Goal: Task Accomplishment & Management: Complete application form

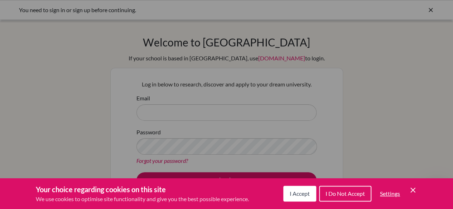
click at [228, 72] on div "Cookie Preferences" at bounding box center [226, 104] width 453 height 209
click at [300, 198] on button "I Accept" at bounding box center [299, 194] width 33 height 16
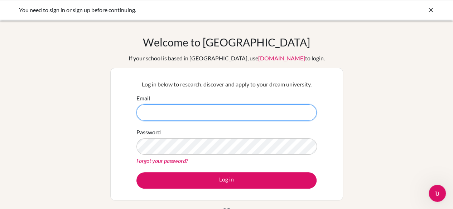
click at [268, 112] on input "Email" at bounding box center [226, 113] width 180 height 16
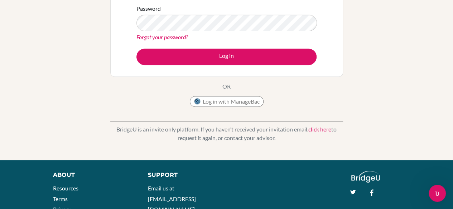
scroll to position [128, 0]
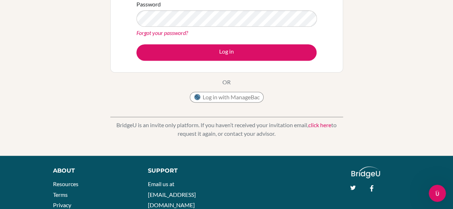
type input "jessiepitoby"
click at [250, 96] on button "Log in with ManageBac" at bounding box center [227, 97] width 74 height 11
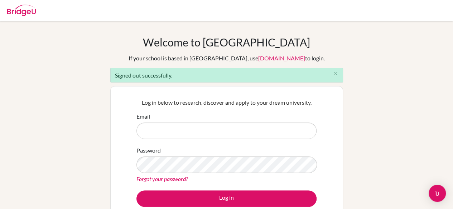
click at [314, 38] on div "Welcome to BridgeU If your school is based in China, use app.bridge-u.com.cn to…" at bounding box center [226, 144] width 233 height 217
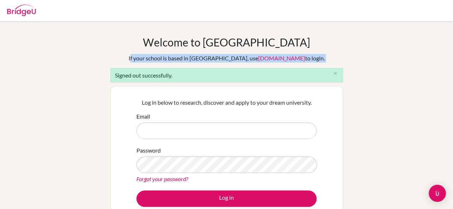
click at [314, 38] on div "Welcome to BridgeU If your school is based in China, use app.bridge-u.com.cn to…" at bounding box center [226, 144] width 233 height 217
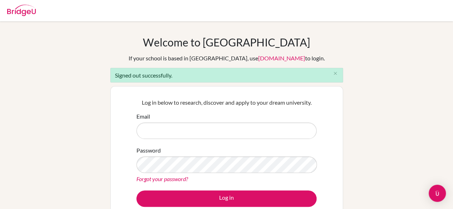
click at [285, 106] on p "Log in below to research, discover and apply to your dream university." at bounding box center [226, 102] width 180 height 9
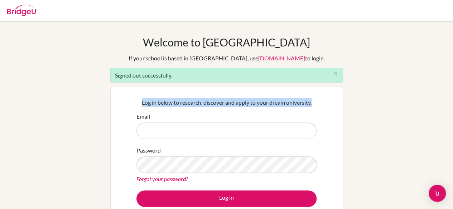
click at [285, 106] on p "Log in below to research, discover and apply to your dream university." at bounding box center [226, 102] width 180 height 9
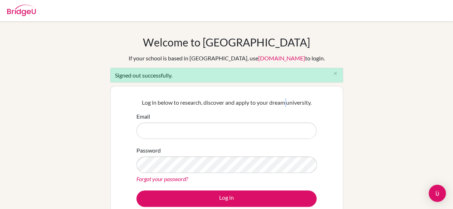
click at [285, 106] on p "Log in below to research, discover and apply to your dream university." at bounding box center [226, 102] width 180 height 9
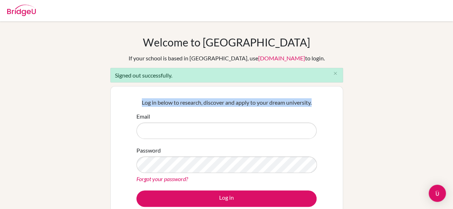
click at [285, 106] on p "Log in below to research, discover and apply to your dream university." at bounding box center [226, 102] width 180 height 9
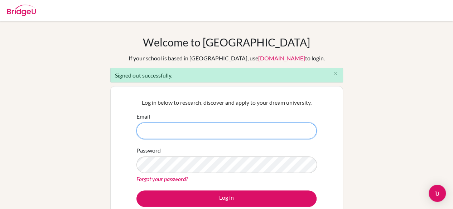
click at [282, 136] on input "Email" at bounding box center [226, 131] width 180 height 16
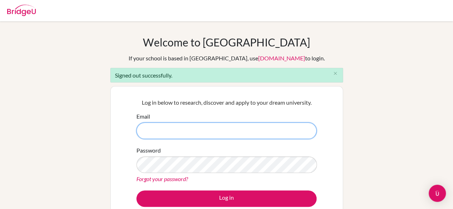
click at [282, 136] on input "Email" at bounding box center [226, 131] width 180 height 16
drag, startPoint x: 282, startPoint y: 136, endPoint x: 280, endPoint y: 128, distance: 8.3
click at [280, 132] on input "Email" at bounding box center [226, 131] width 180 height 16
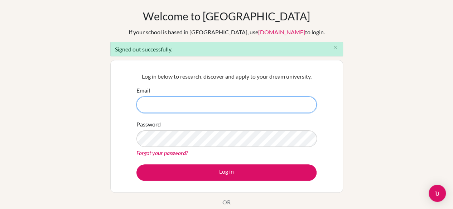
scroll to position [26, 0]
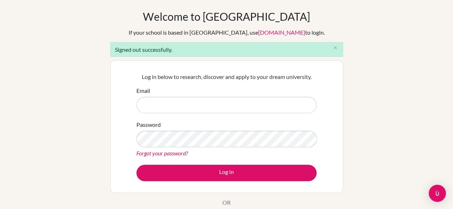
click at [321, 158] on div "Log in below to research, discover and apply to your dream university. Email Pa…" at bounding box center [226, 126] width 233 height 133
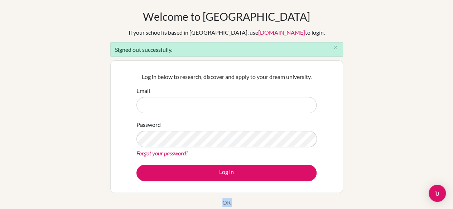
click at [321, 158] on div "Log in below to research, discover and apply to your dream university. Email Pa…" at bounding box center [226, 126] width 233 height 133
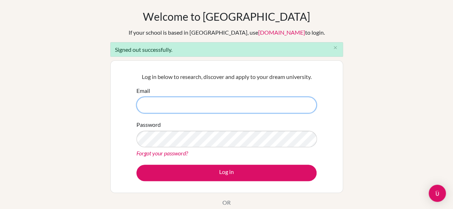
click at [306, 107] on input "Email" at bounding box center [226, 105] width 180 height 16
type input "jessiepitoby@sekolahciputra.sch.id"
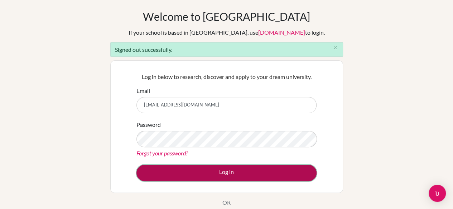
click at [260, 173] on button "Log in" at bounding box center [226, 173] width 180 height 16
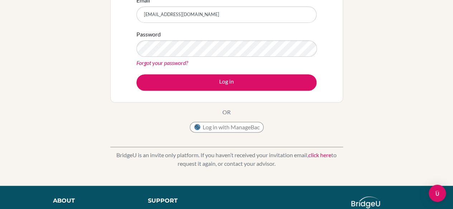
scroll to position [101, 0]
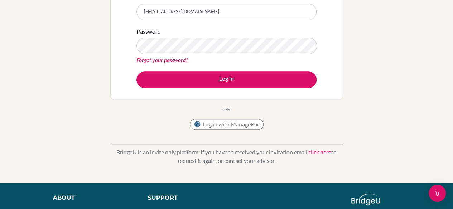
click at [321, 152] on link "click here" at bounding box center [319, 152] width 23 height 7
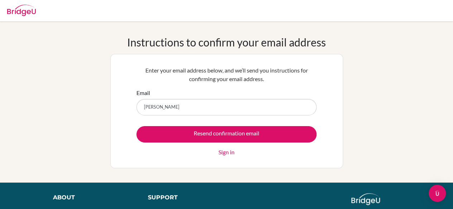
type input "[EMAIL_ADDRESS][DOMAIN_NAME]"
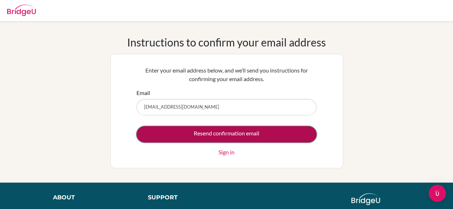
click at [206, 136] on input "Resend confirmation email" at bounding box center [226, 134] width 180 height 16
